Goal: Task Accomplishment & Management: Use online tool/utility

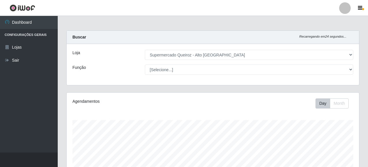
select select "496"
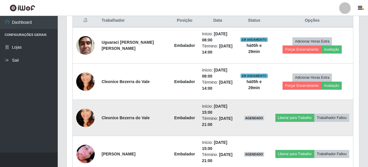
scroll to position [258, 0]
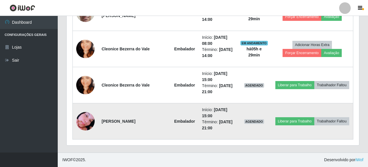
click at [86, 120] on img at bounding box center [85, 120] width 18 height 33
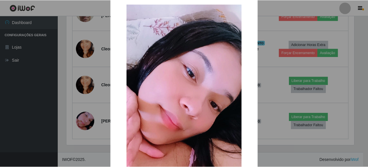
scroll to position [0, 0]
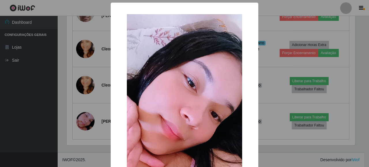
click at [87, 122] on div "× OK Cancel" at bounding box center [184, 83] width 369 height 167
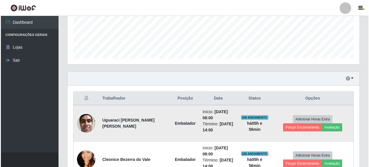
scroll to position [201, 0]
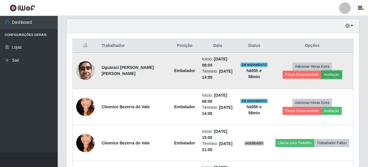
click at [321, 76] on button "Avaliação" at bounding box center [331, 74] width 20 height 8
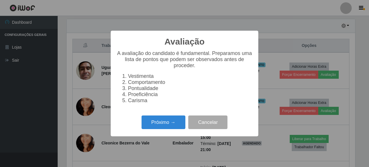
scroll to position [120, 289]
click at [175, 125] on button "Próximo →" at bounding box center [164, 122] width 44 height 14
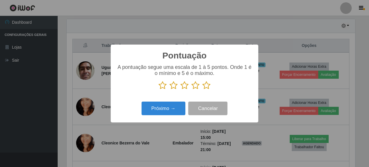
click at [203, 86] on icon at bounding box center [207, 85] width 8 height 9
click at [203, 89] on input "radio" at bounding box center [203, 89] width 0 height 0
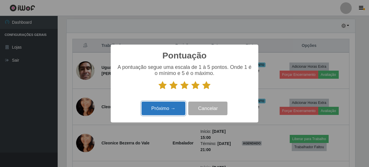
click at [180, 108] on button "Próximo →" at bounding box center [164, 108] width 44 height 14
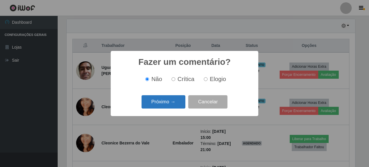
click at [171, 106] on button "Próximo →" at bounding box center [164, 102] width 44 height 14
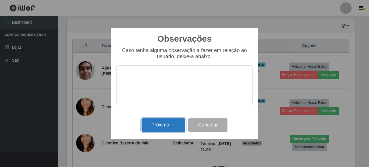
click at [164, 122] on button "Próximo →" at bounding box center [164, 125] width 44 height 14
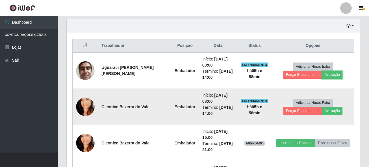
scroll to position [120, 292]
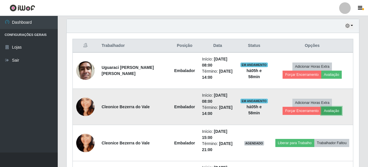
click at [321, 113] on button "Avaliação" at bounding box center [331, 110] width 20 height 8
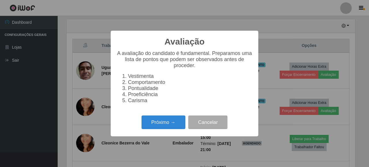
scroll to position [120, 289]
click at [179, 121] on button "Próximo →" at bounding box center [164, 122] width 44 height 14
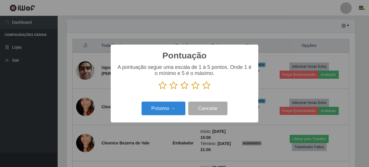
scroll to position [288465, 288296]
click at [203, 84] on icon at bounding box center [207, 85] width 8 height 9
click at [203, 89] on input "radio" at bounding box center [203, 89] width 0 height 0
click at [196, 89] on icon at bounding box center [196, 85] width 8 height 9
click at [192, 89] on input "radio" at bounding box center [192, 89] width 0 height 0
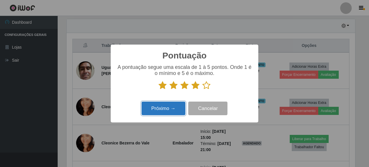
click at [178, 112] on button "Próximo →" at bounding box center [164, 108] width 44 height 14
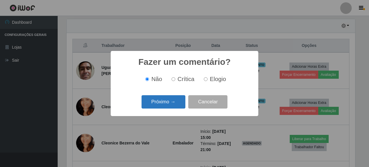
click at [170, 105] on button "Próximo →" at bounding box center [164, 102] width 44 height 14
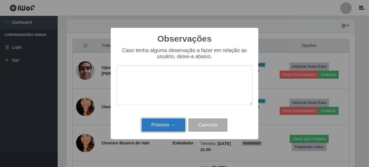
click at [170, 120] on button "Próximo →" at bounding box center [164, 125] width 44 height 14
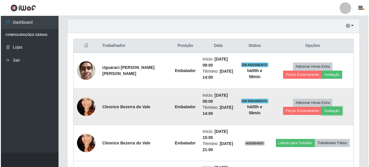
scroll to position [120, 292]
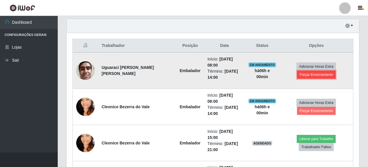
click at [305, 72] on button "Forçar Encerramento" at bounding box center [316, 74] width 39 height 8
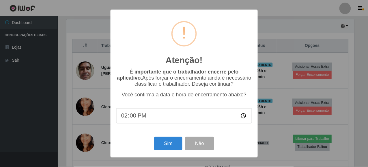
scroll to position [120, 289]
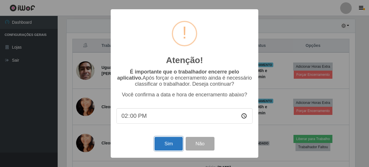
click at [164, 143] on button "Sim" at bounding box center [169, 144] width 28 height 14
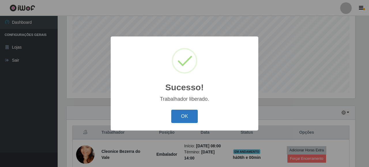
click at [192, 116] on button "OK" at bounding box center [184, 116] width 27 height 14
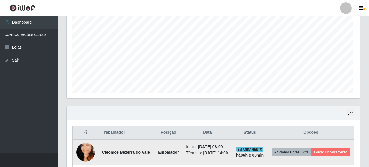
scroll to position [120, 292]
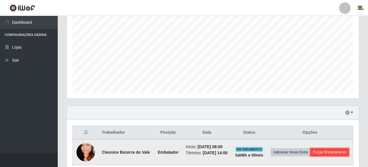
click at [311, 156] on button "Forçar Encerramento" at bounding box center [329, 152] width 39 height 8
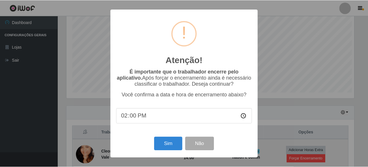
scroll to position [120, 289]
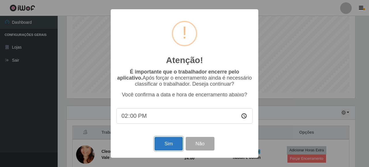
click at [177, 142] on button "Sim" at bounding box center [169, 144] width 28 height 14
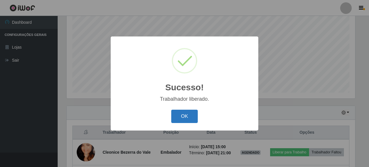
click at [188, 118] on button "OK" at bounding box center [184, 116] width 27 height 14
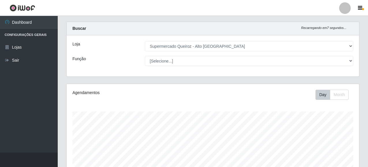
scroll to position [0, 0]
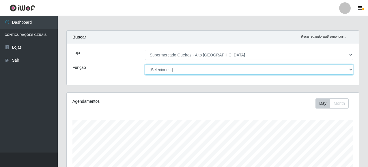
click at [174, 70] on select "[Selecione...] Embalador Embalador + Embalador ++ Repositor Repositor + Reposit…" at bounding box center [249, 69] width 208 height 10
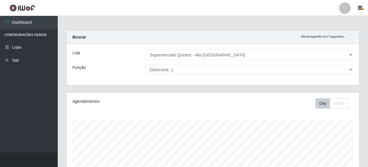
click at [96, 57] on div "Loja" at bounding box center [104, 55] width 72 height 10
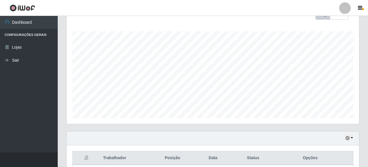
scroll to position [165, 0]
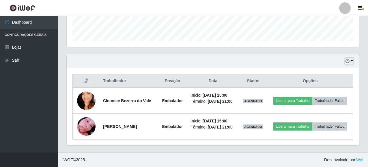
click at [351, 62] on button "button" at bounding box center [349, 61] width 8 height 7
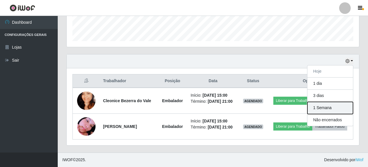
click at [331, 109] on button "1 Semana" at bounding box center [330, 108] width 46 height 12
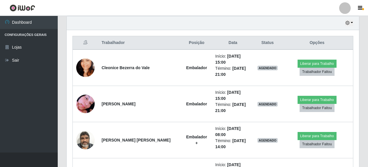
scroll to position [194, 0]
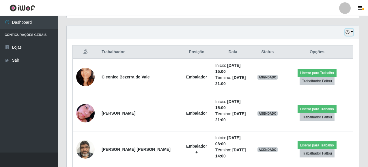
click at [352, 31] on button "button" at bounding box center [349, 32] width 8 height 7
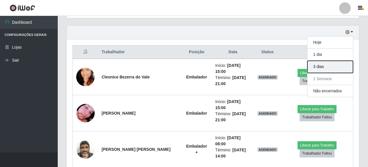
click at [331, 66] on button "3 dias" at bounding box center [330, 67] width 46 height 12
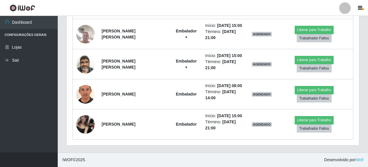
scroll to position [210, 0]
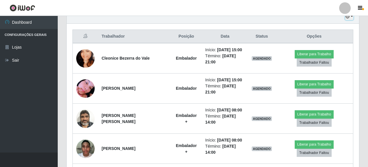
click at [351, 17] on button "button" at bounding box center [349, 16] width 8 height 7
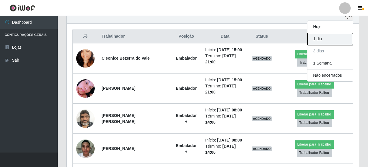
click at [321, 39] on button "1 dia" at bounding box center [330, 39] width 46 height 12
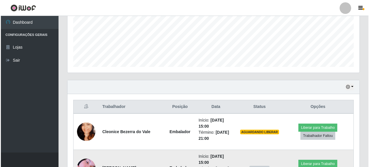
scroll to position [184, 0]
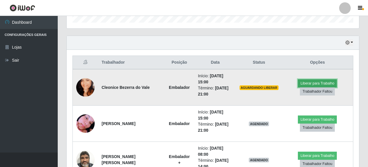
click at [313, 79] on button "Liberar para Trabalho" at bounding box center [317, 83] width 39 height 8
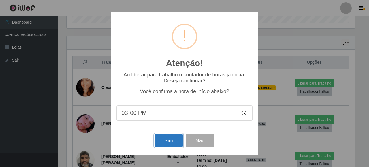
click at [169, 143] on button "Sim" at bounding box center [169, 140] width 28 height 14
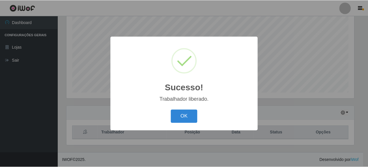
scroll to position [288465, 288296]
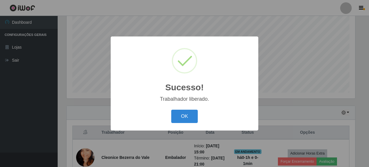
click at [198, 122] on div "OK Cancel" at bounding box center [185, 116] width 136 height 16
click at [182, 116] on button "OK" at bounding box center [184, 116] width 27 height 14
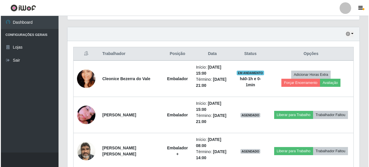
scroll to position [229, 0]
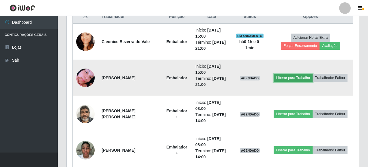
click at [289, 80] on button "Liberar para Trabalho" at bounding box center [293, 78] width 39 height 8
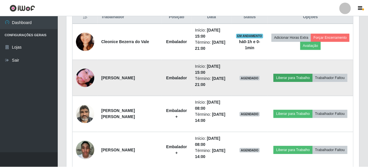
scroll to position [120, 289]
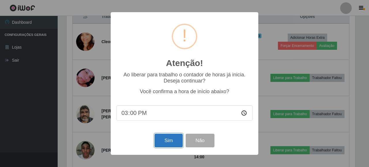
click at [169, 141] on button "Sim" at bounding box center [169, 140] width 28 height 14
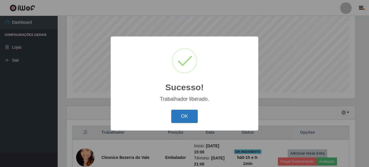
click at [182, 118] on button "OK" at bounding box center [184, 116] width 27 height 14
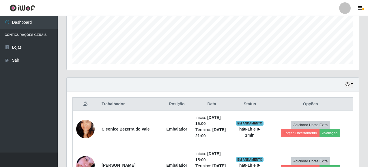
scroll to position [143, 0]
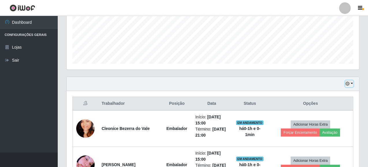
click at [352, 81] on button "button" at bounding box center [349, 83] width 8 height 7
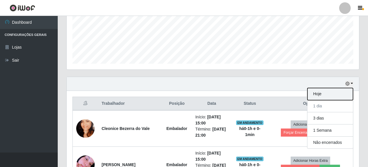
click at [319, 97] on button "Hoje" at bounding box center [330, 94] width 46 height 12
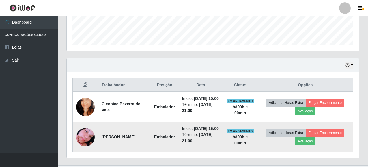
scroll to position [186, 0]
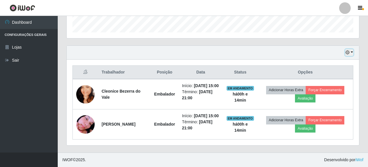
click at [350, 49] on button "button" at bounding box center [349, 52] width 8 height 7
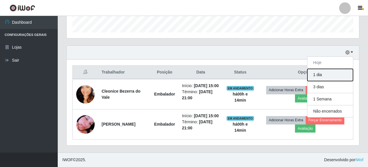
click at [321, 69] on button "1 dia" at bounding box center [330, 75] width 46 height 12
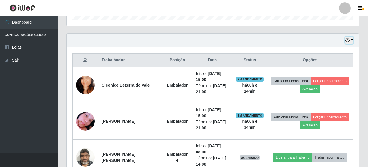
click at [352, 42] on button "button" at bounding box center [349, 40] width 8 height 7
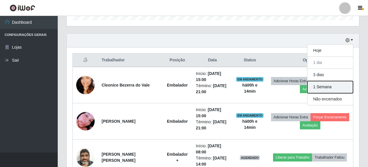
click at [321, 87] on button "1 Semana" at bounding box center [330, 87] width 46 height 12
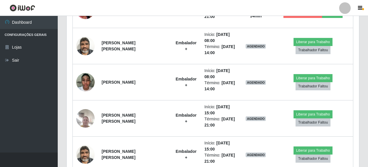
scroll to position [179, 0]
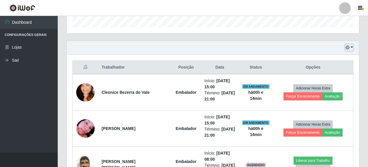
click at [350, 48] on button "button" at bounding box center [349, 47] width 8 height 7
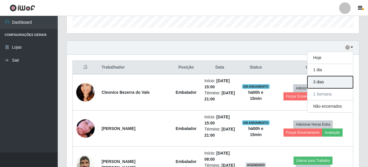
click at [321, 82] on button "3 dias" at bounding box center [330, 82] width 46 height 12
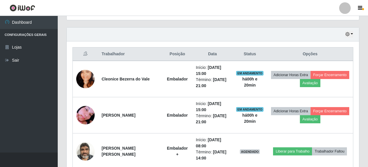
scroll to position [201, 0]
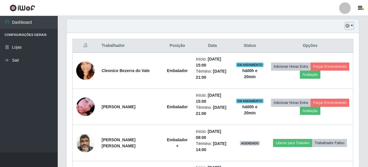
click at [352, 24] on button "button" at bounding box center [349, 26] width 8 height 7
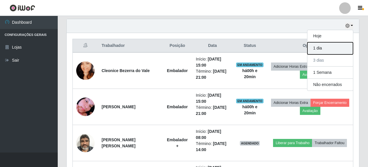
click at [328, 50] on button "1 dia" at bounding box center [330, 48] width 46 height 12
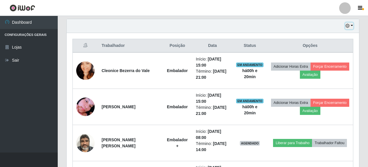
click at [352, 25] on button "button" at bounding box center [349, 26] width 8 height 7
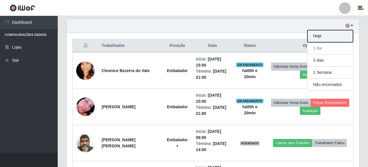
click at [313, 36] on button "Hoje" at bounding box center [330, 36] width 46 height 12
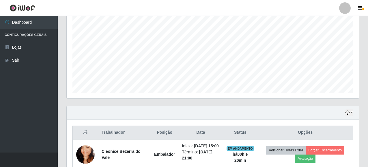
scroll to position [186, 0]
